Goal: Information Seeking & Learning: Compare options

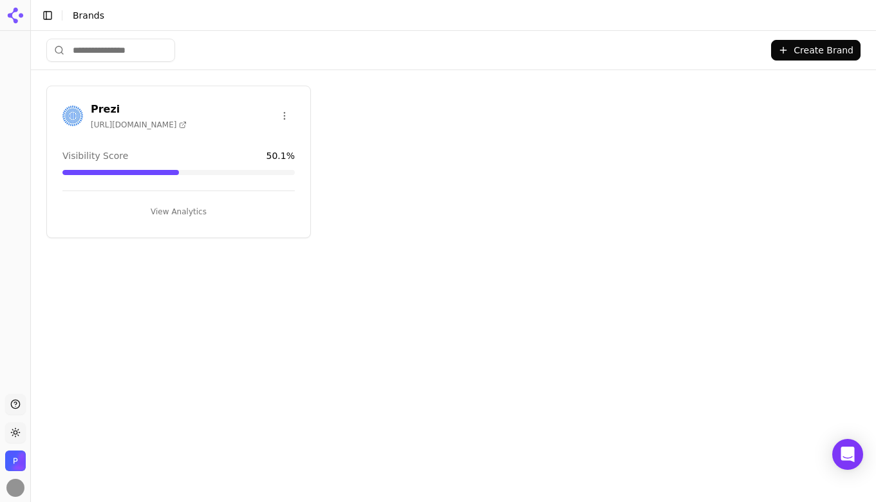
click at [149, 122] on span "[URL][DOMAIN_NAME]" at bounding box center [139, 125] width 96 height 10
click at [189, 215] on button "View Analytics" at bounding box center [178, 211] width 232 height 21
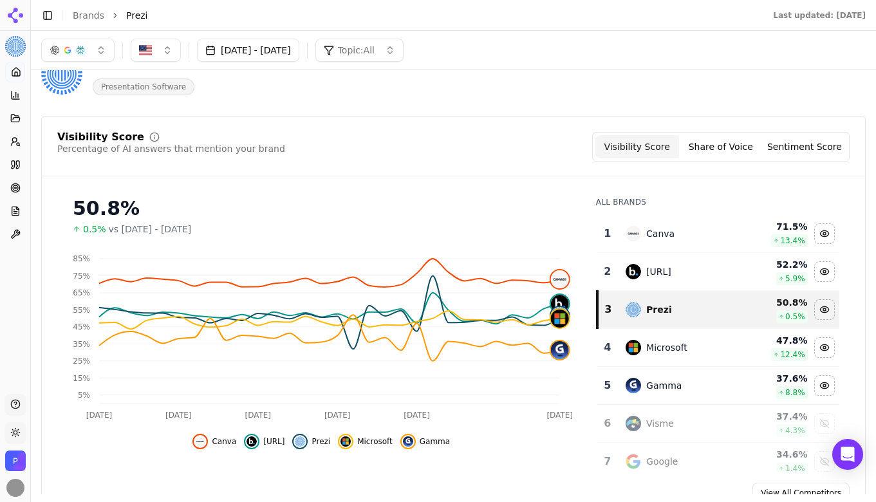
scroll to position [41, 0]
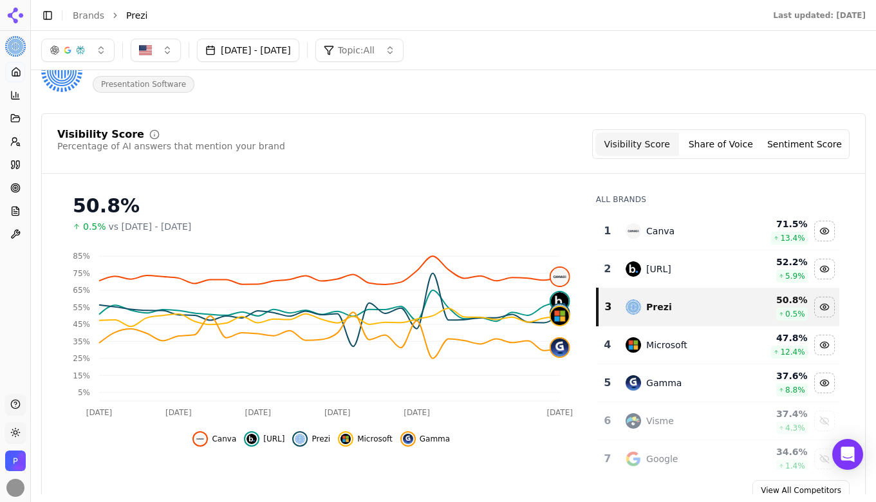
click at [723, 144] on button "Share of Voice" at bounding box center [721, 144] width 84 height 23
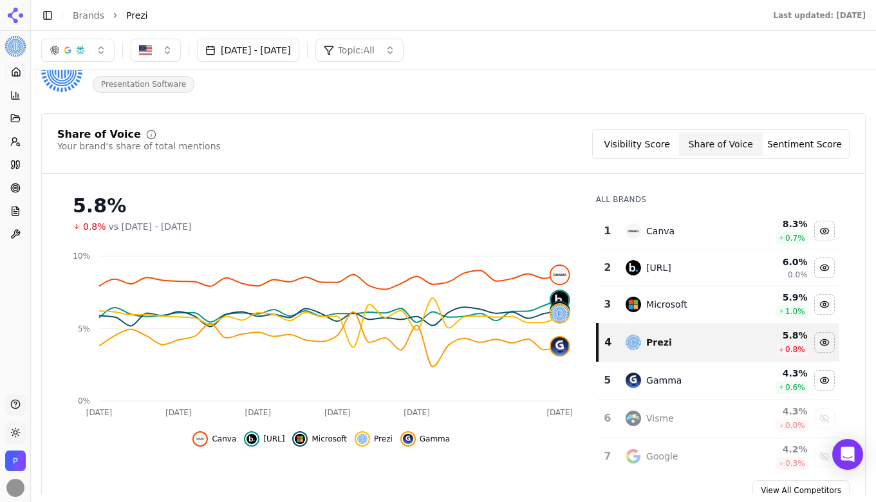
click at [653, 137] on button "Visibility Score" at bounding box center [637, 144] width 84 height 23
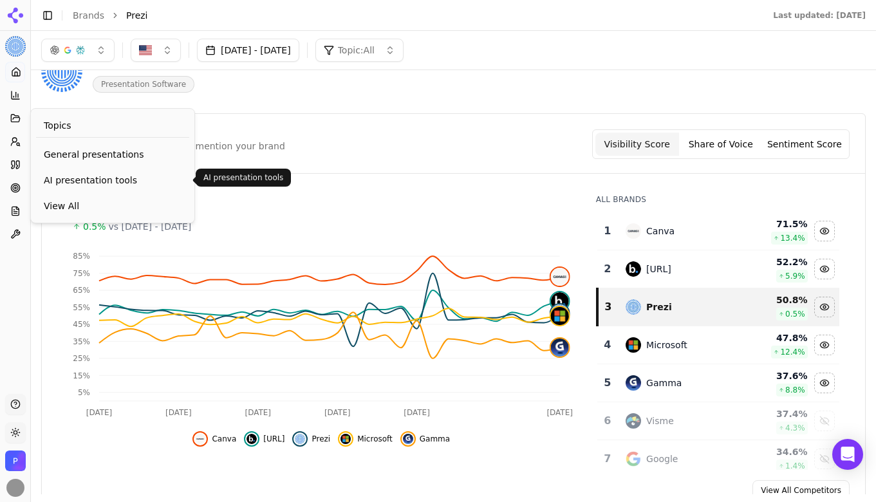
click at [85, 181] on span "AI presentation tools" at bounding box center [113, 180] width 138 height 13
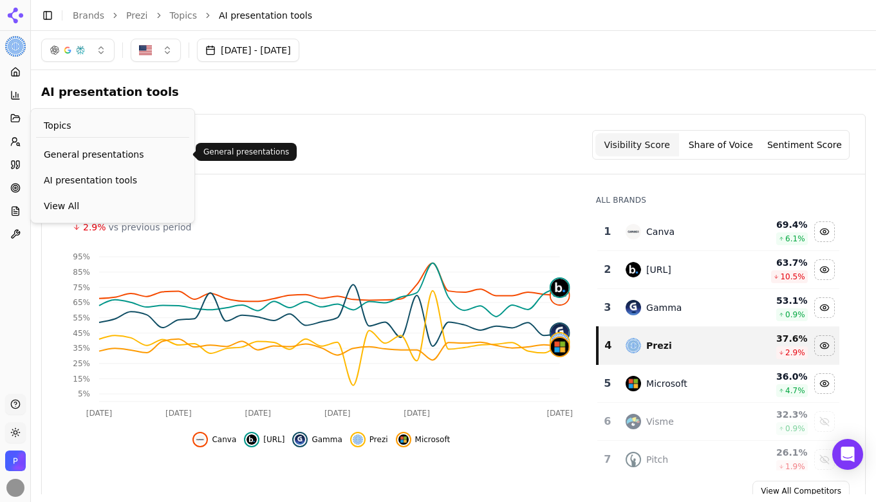
click at [60, 149] on span "General presentations" at bounding box center [113, 154] width 138 height 13
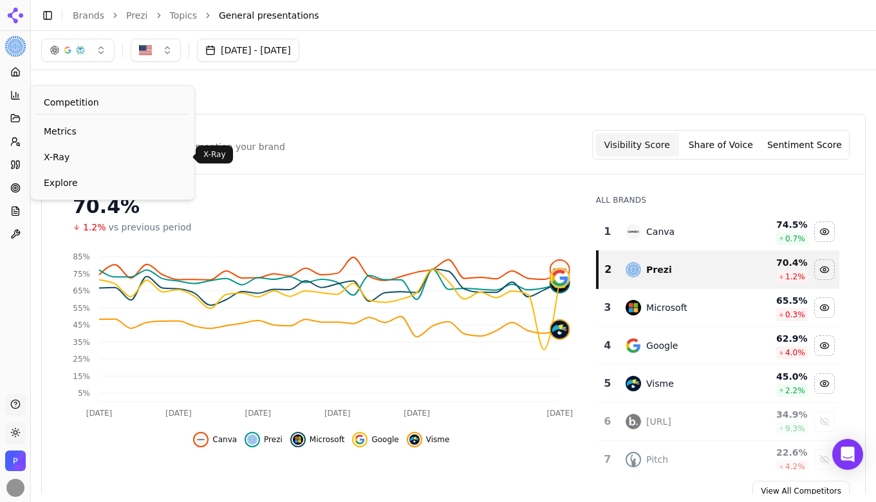
click at [62, 153] on span "X-Ray" at bounding box center [113, 157] width 138 height 13
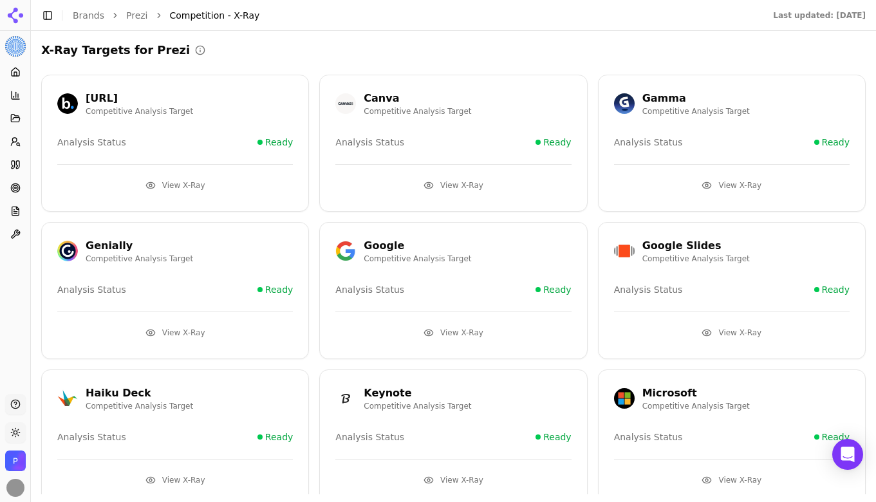
click at [183, 183] on button "View X-Ray" at bounding box center [175, 185] width 236 height 21
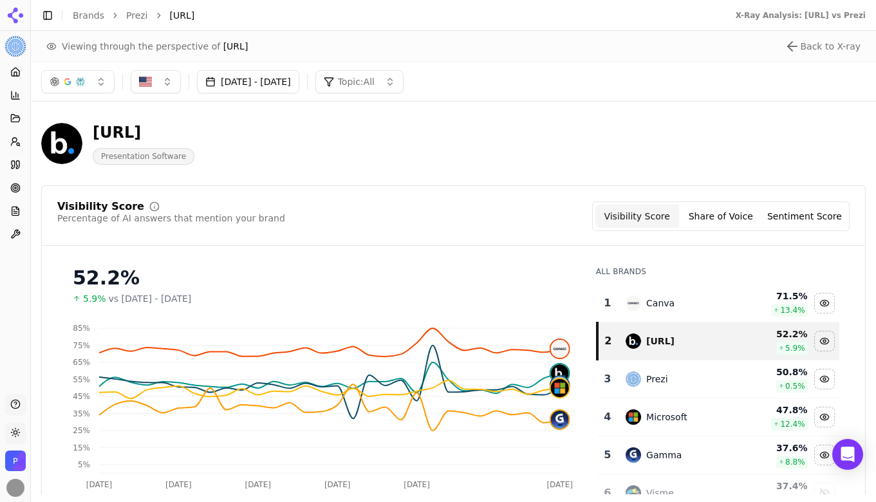
click at [283, 85] on button "[DATE] - [DATE]" at bounding box center [248, 81] width 102 height 23
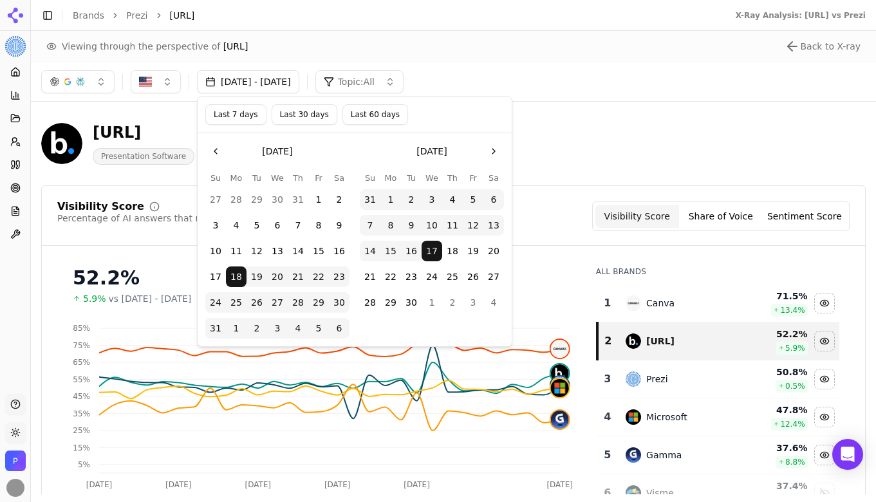
click at [309, 115] on button "Last 30 days" at bounding box center [305, 114] width 66 height 21
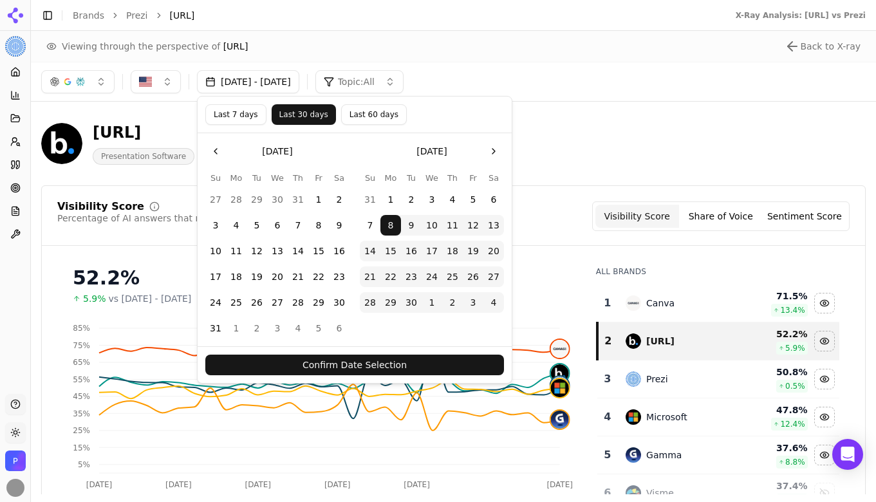
click at [420, 362] on button "Confirm Date Selection" at bounding box center [354, 365] width 299 height 21
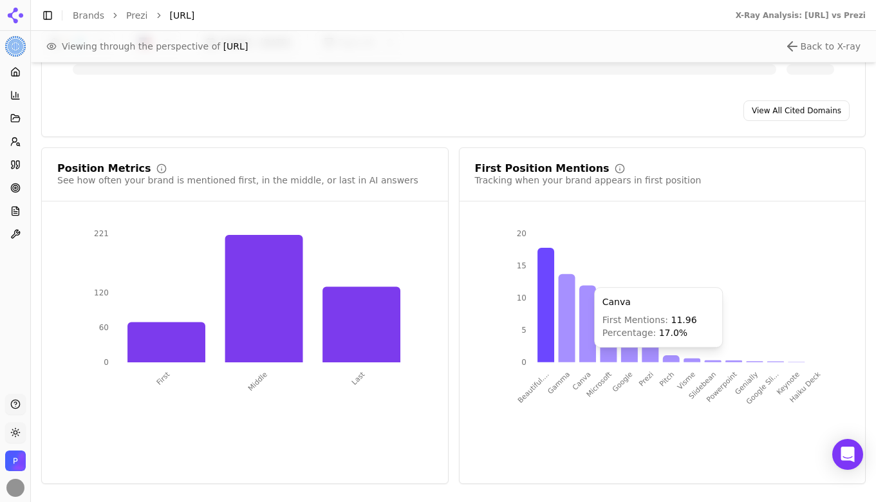
scroll to position [1395, 0]
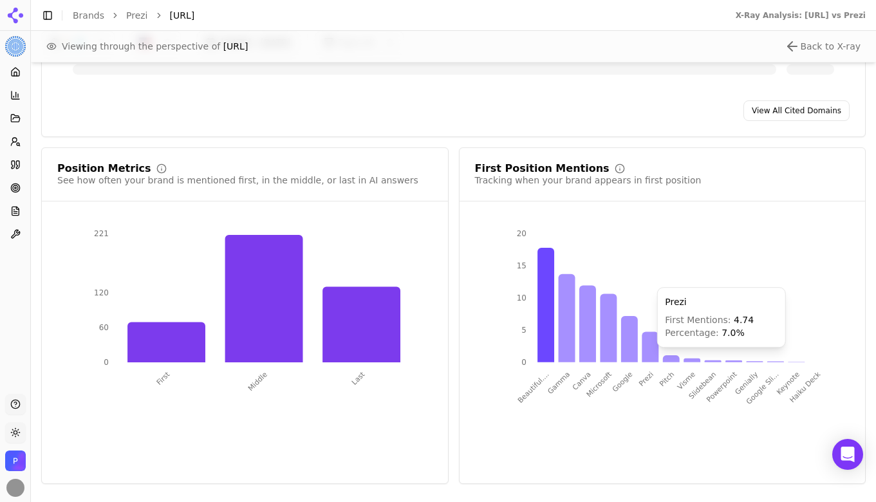
click at [652, 354] on icon at bounding box center [650, 347] width 17 height 30
click at [651, 348] on icon at bounding box center [650, 347] width 17 height 30
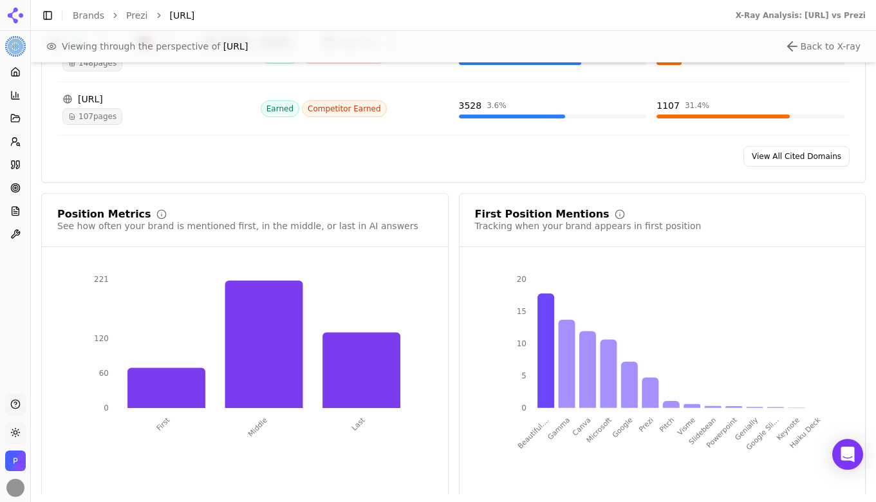
scroll to position [1529, 0]
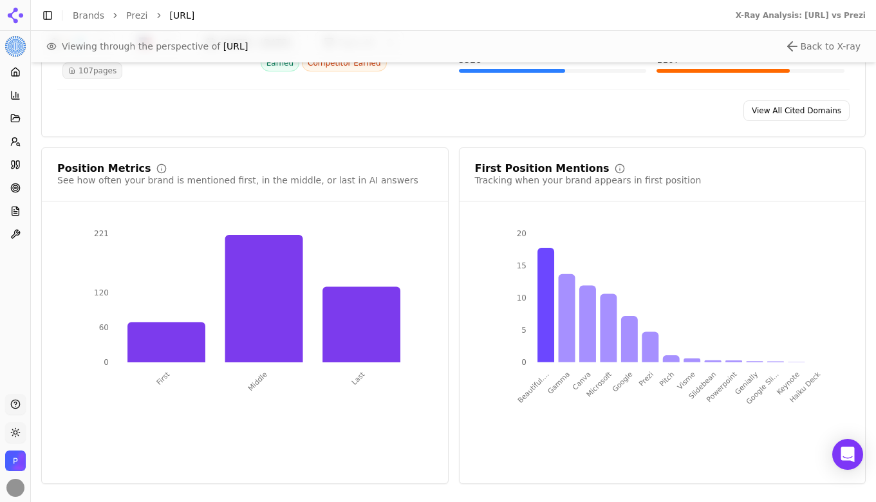
click at [642, 379] on tspan "Prezi" at bounding box center [646, 379] width 18 height 18
click at [564, 382] on tspan "Gamma" at bounding box center [559, 383] width 26 height 26
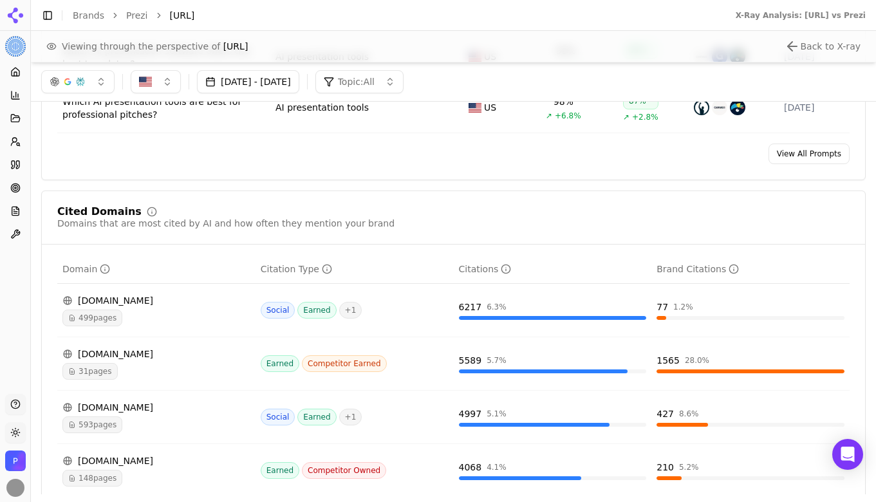
scroll to position [1060, 0]
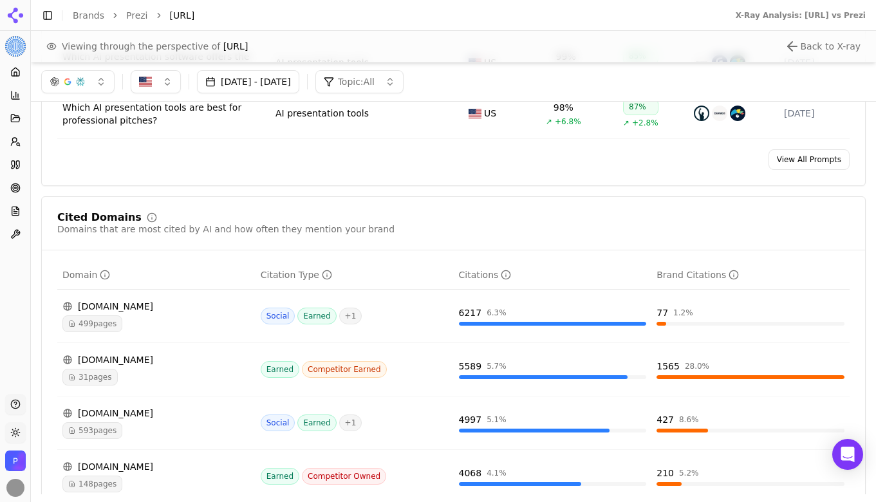
click at [299, 86] on button "[DATE] - [DATE]" at bounding box center [248, 81] width 102 height 23
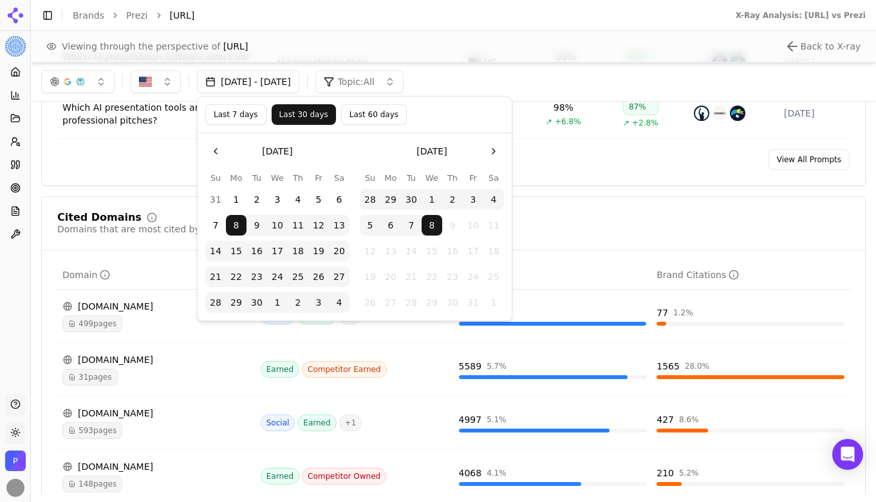
click at [245, 116] on button "Last 7 days" at bounding box center [235, 114] width 61 height 21
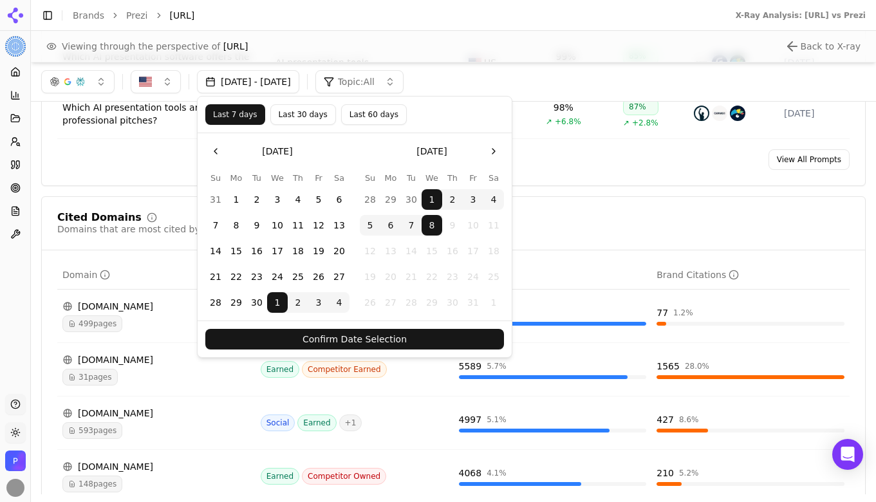
click at [318, 331] on button "Confirm Date Selection" at bounding box center [354, 339] width 299 height 21
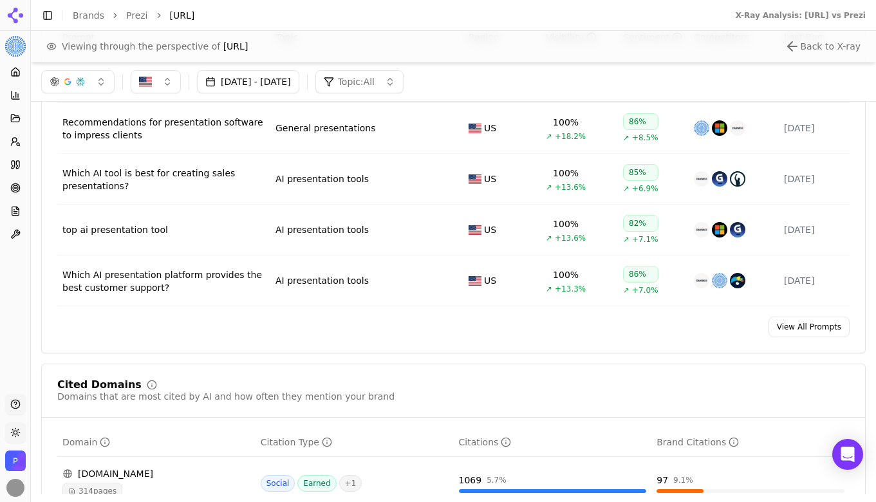
scroll to position [890, 0]
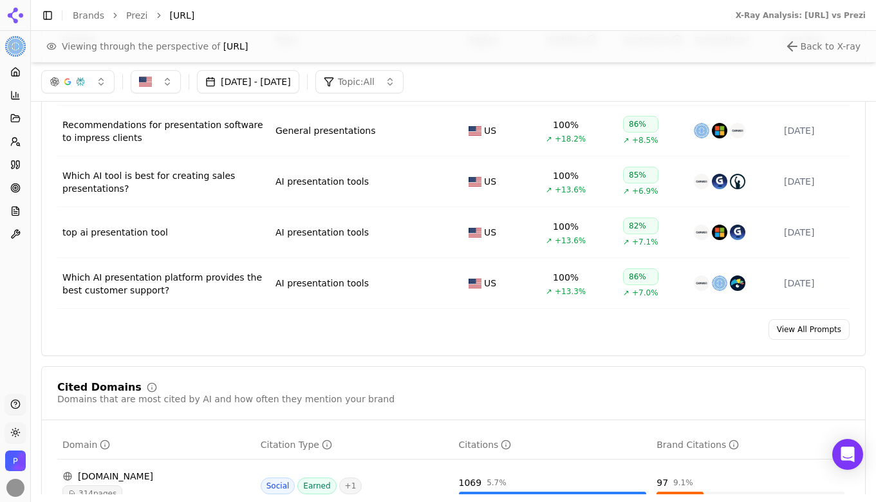
click at [299, 84] on button "[DATE] - [DATE]" at bounding box center [248, 81] width 102 height 23
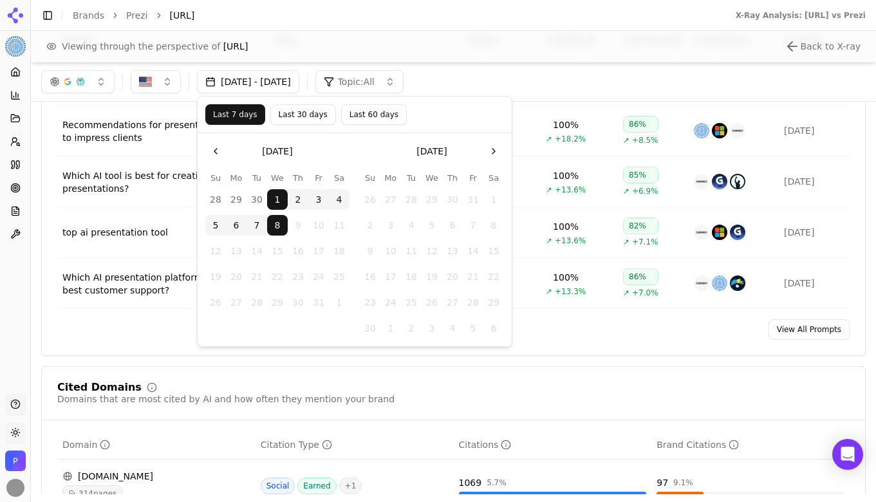
click at [218, 149] on button "Go to the Previous Month" at bounding box center [215, 151] width 21 height 21
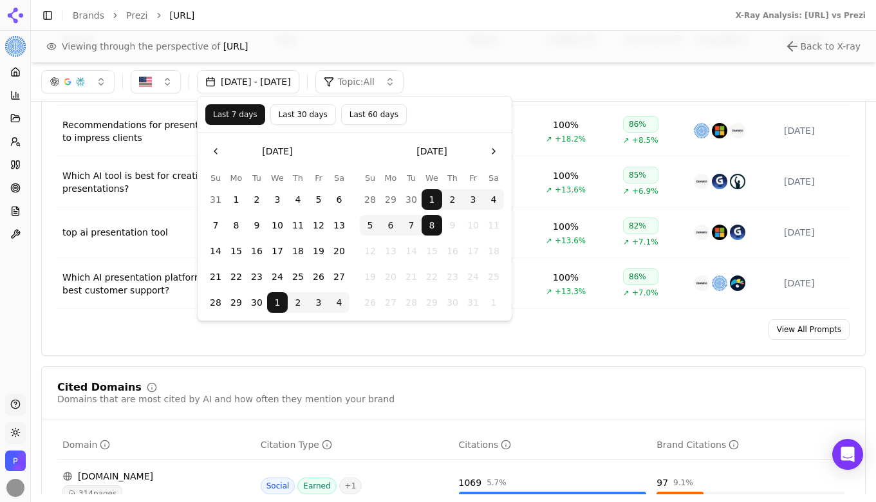
click at [218, 149] on button "Go to the Previous Month" at bounding box center [215, 151] width 21 height 21
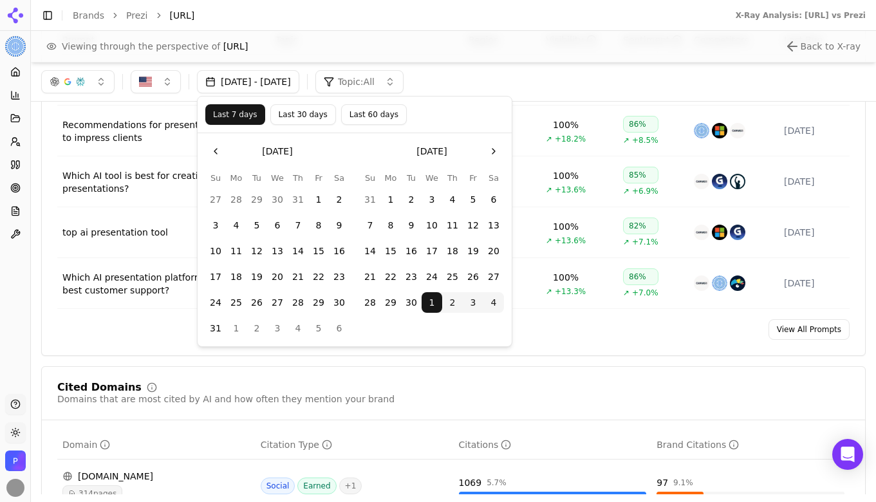
click at [218, 149] on button "Go to the Previous Month" at bounding box center [215, 151] width 21 height 21
click at [257, 199] on button "1" at bounding box center [256, 199] width 21 height 21
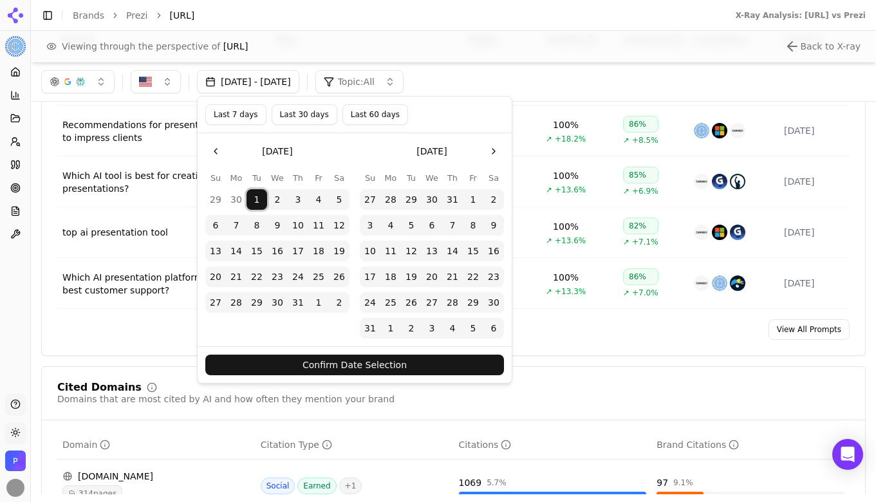
click at [293, 301] on button "31" at bounding box center [298, 302] width 21 height 21
click at [344, 362] on button "Confirm Date Selection" at bounding box center [354, 365] width 299 height 21
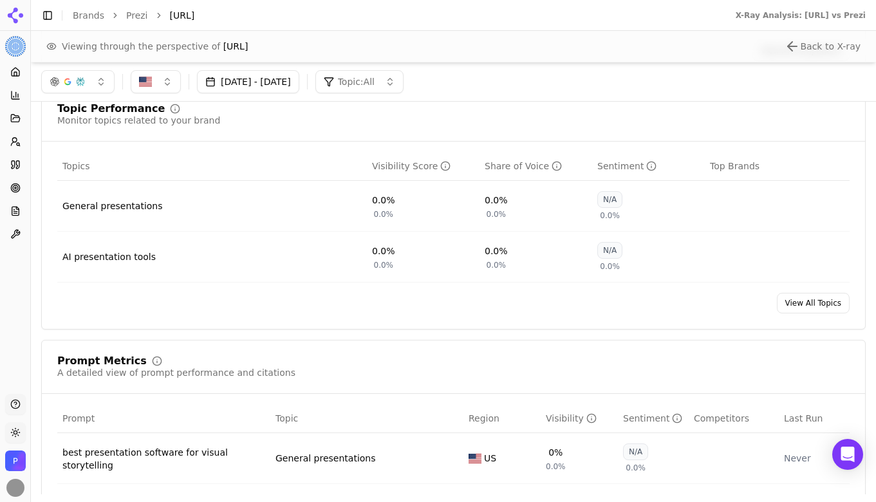
scroll to position [487, 0]
